Goal: Information Seeking & Learning: Learn about a topic

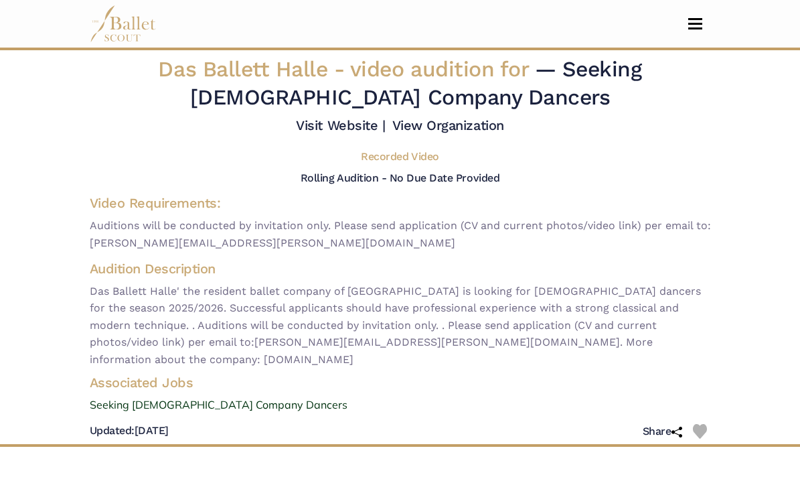
click at [692, 26] on button "Toggle navigation" at bounding box center [695, 23] width 31 height 13
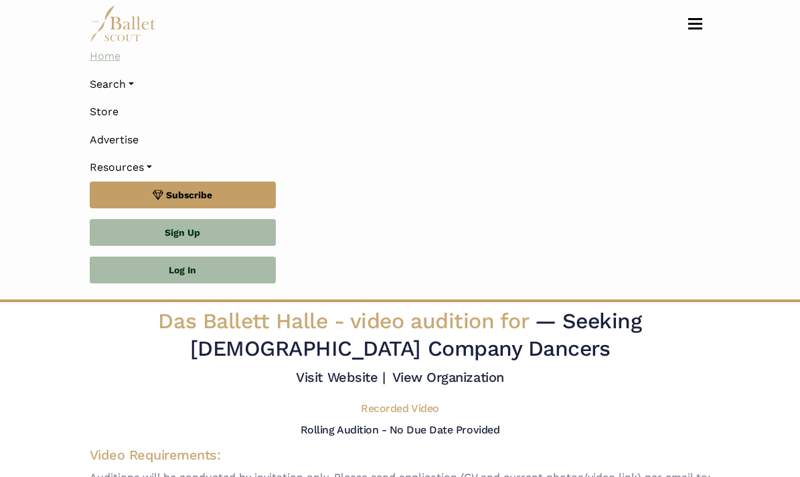
click at [103, 58] on link "Home" at bounding box center [400, 56] width 621 height 28
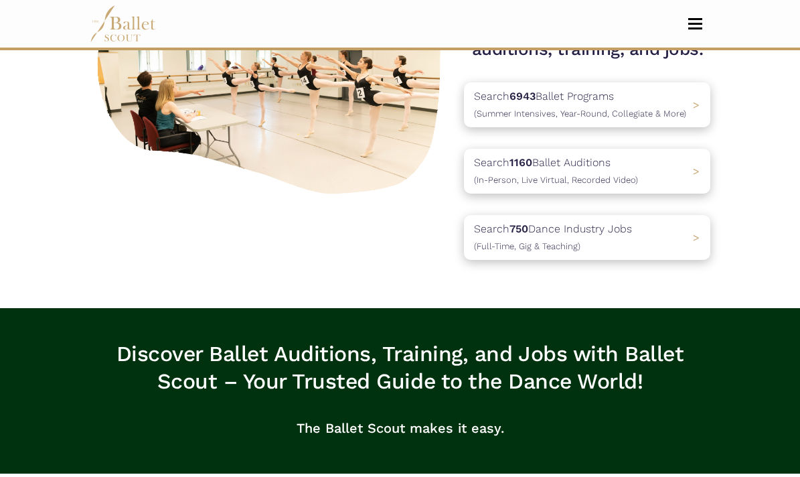
scroll to position [204, 0]
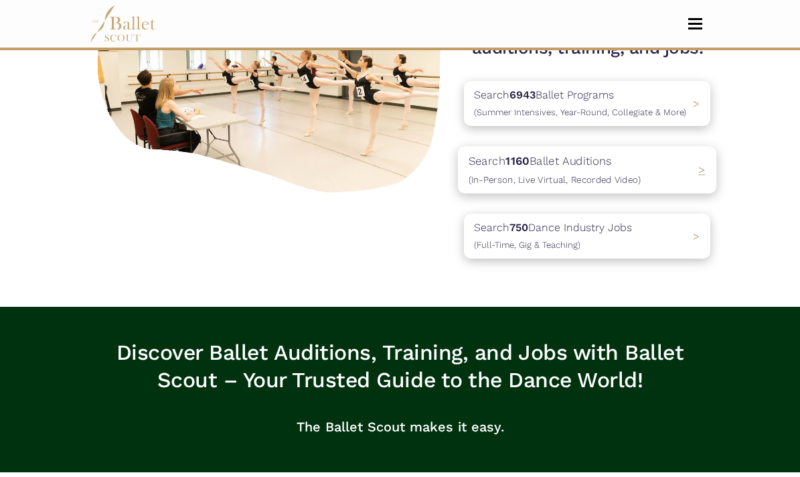
click at [546, 166] on p "Search 1160 Ballet Auditions (In-Person, Live Virtual, Recorded Video)" at bounding box center [555, 169] width 172 height 36
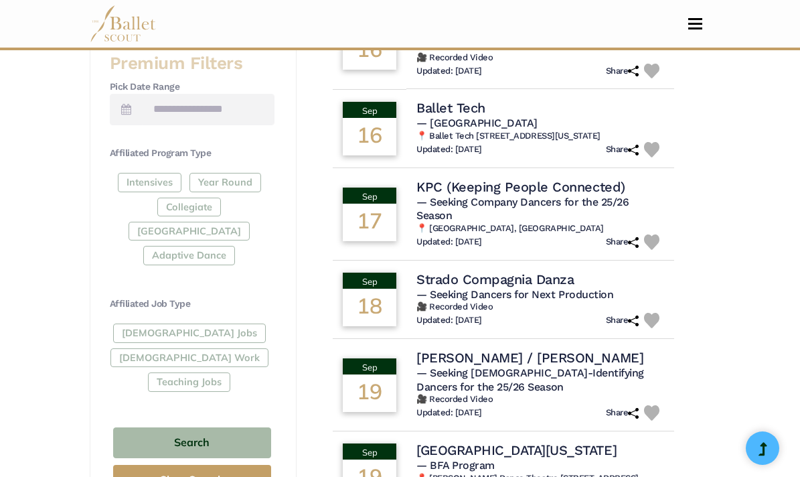
scroll to position [591, 0]
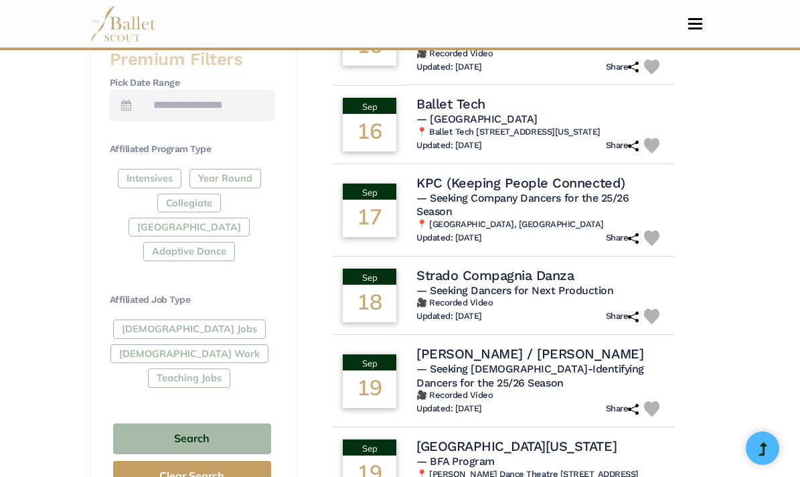
click at [160, 322] on div "Full-Time Jobs Gig Work Teaching Jobs" at bounding box center [192, 355] width 165 height 73
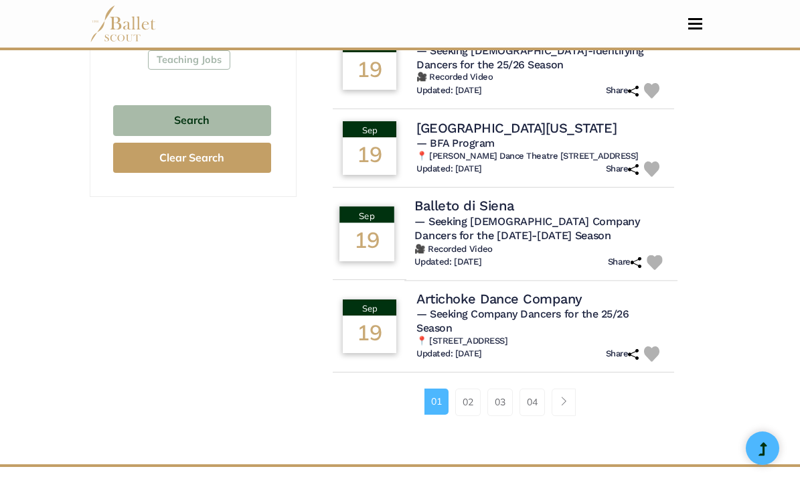
scroll to position [913, 0]
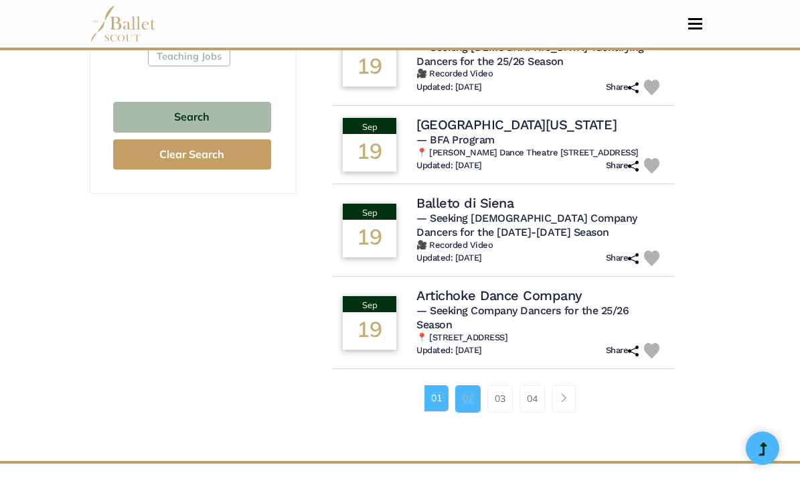
click at [467, 385] on link "02" at bounding box center [467, 398] width 25 height 27
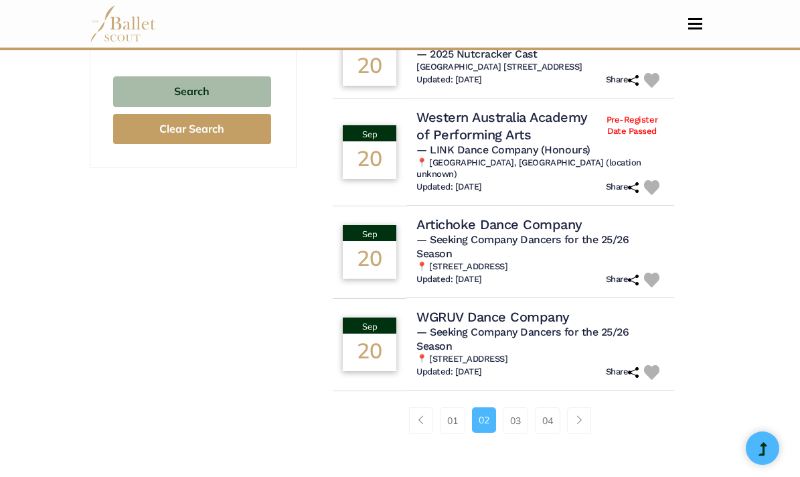
scroll to position [946, 0]
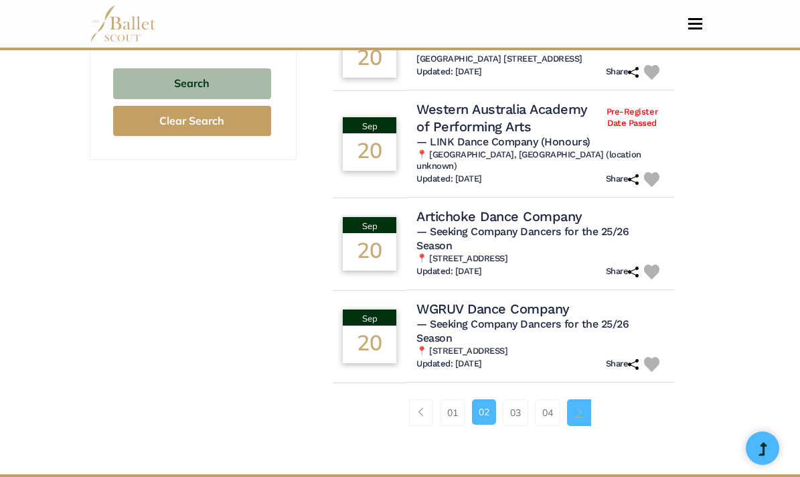
click at [583, 416] on span "Page navigation example" at bounding box center [579, 411] width 9 height 9
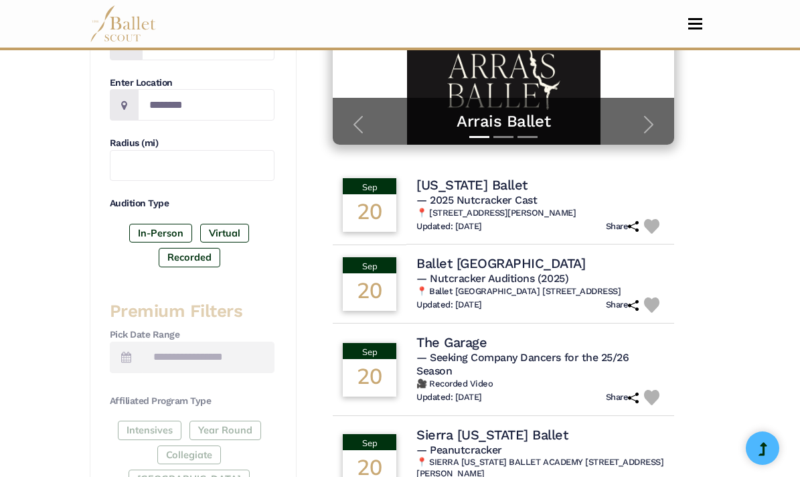
scroll to position [329, 0]
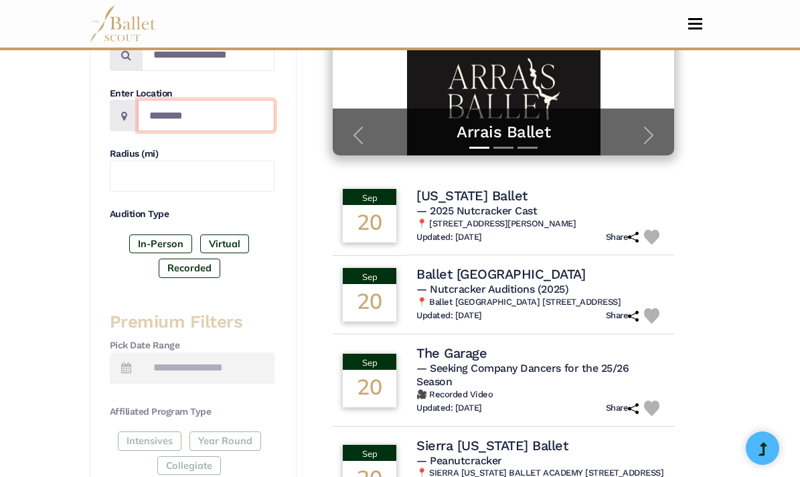
click at [236, 123] on input "Location" at bounding box center [206, 115] width 137 height 31
type input "******"
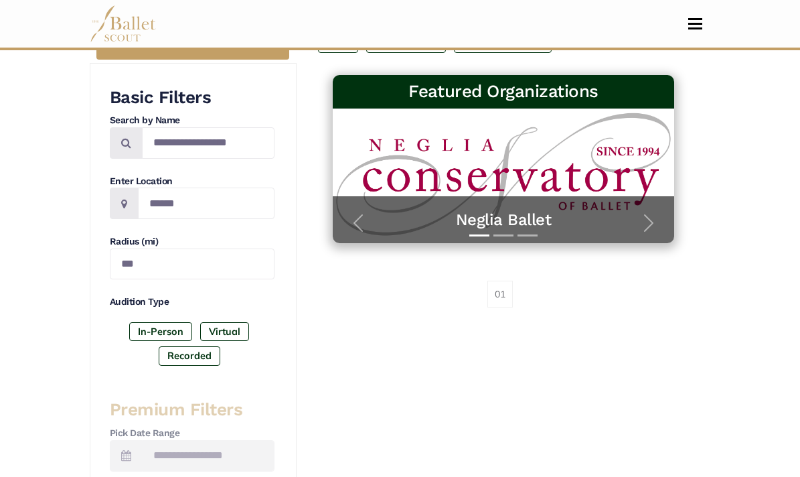
scroll to position [243, 0]
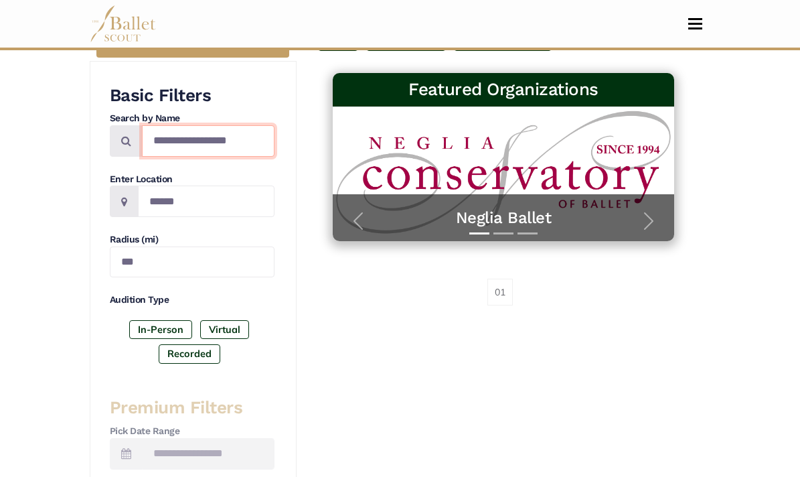
click at [226, 133] on input "Search by names..." at bounding box center [208, 140] width 133 height 31
